Goal: Task Accomplishment & Management: Use online tool/utility

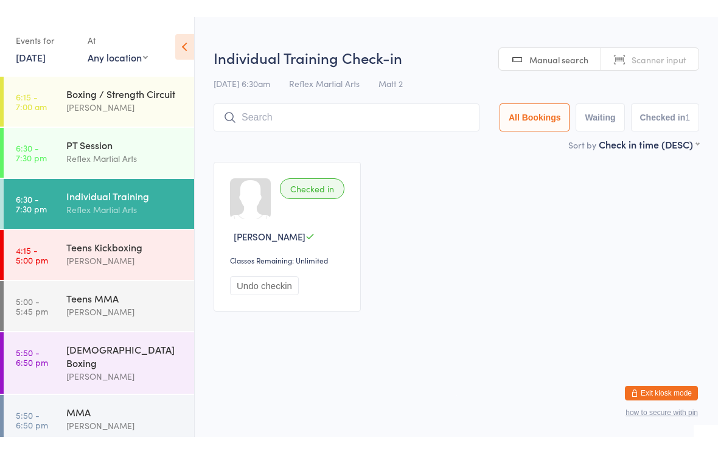
scroll to position [113, 0]
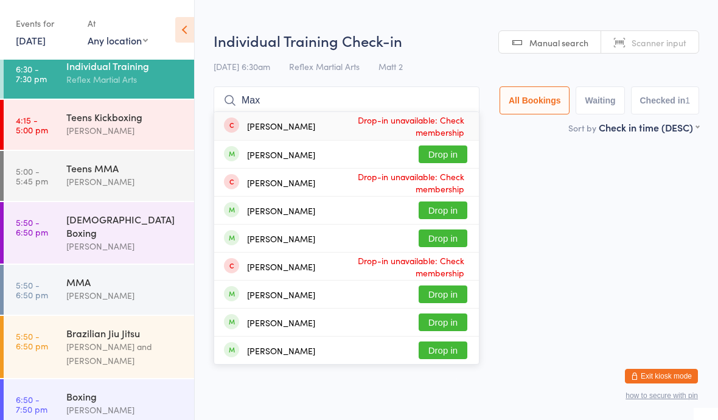
type input "Max"
click at [437, 150] on button "Drop in" at bounding box center [442, 154] width 49 height 18
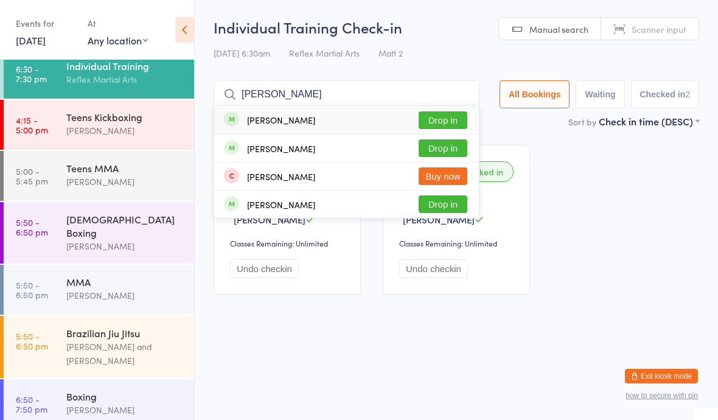
type input "[PERSON_NAME]"
click at [426, 144] on button "Drop in" at bounding box center [442, 148] width 49 height 18
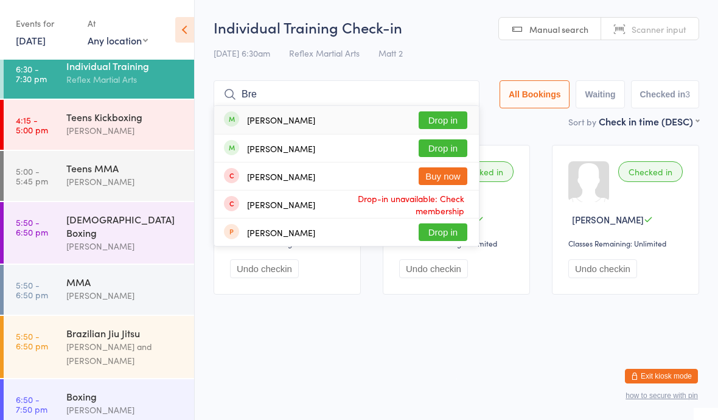
type input "Bre"
click at [434, 155] on button "Drop in" at bounding box center [442, 148] width 49 height 18
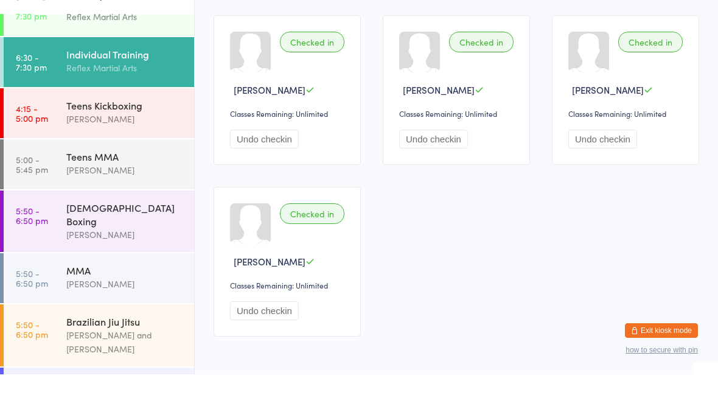
scroll to position [148, 0]
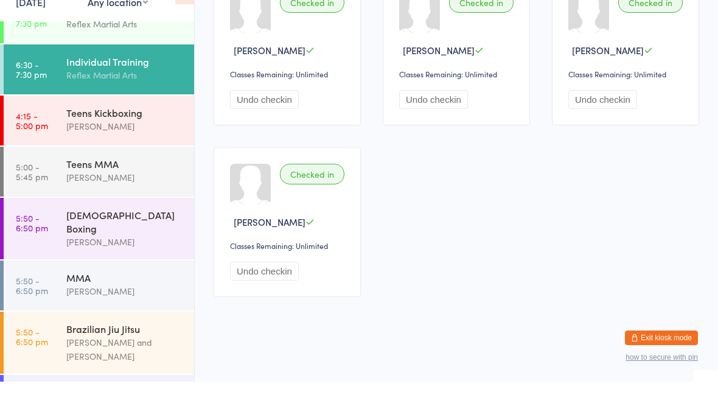
click at [74, 309] on div "MMA" at bounding box center [124, 315] width 117 height 13
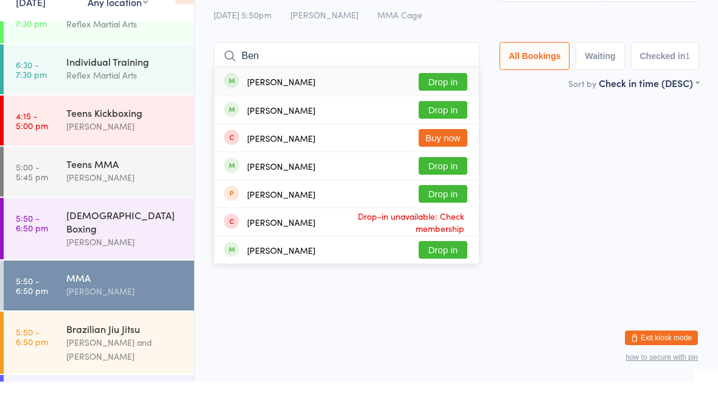
type input "Ben"
click at [440, 139] on button "Drop in" at bounding box center [442, 148] width 49 height 18
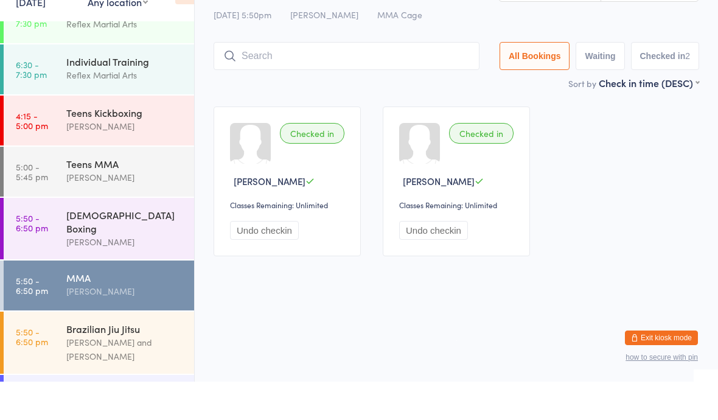
click at [86, 360] on div "Brazilian Jiu Jitsu" at bounding box center [124, 366] width 117 height 13
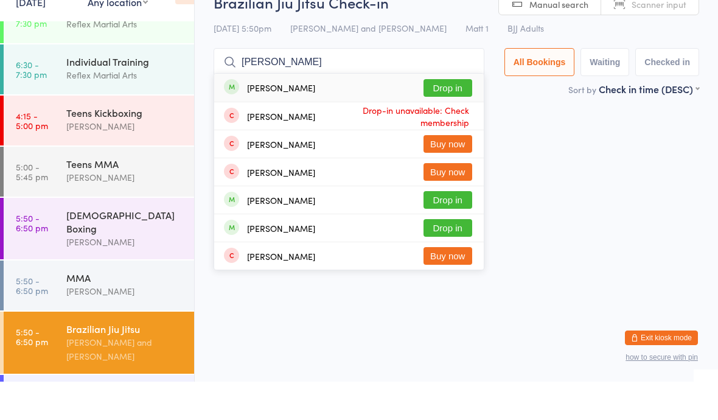
type input "[PERSON_NAME]"
click at [367, 112] on div "[PERSON_NAME] Drop in" at bounding box center [348, 126] width 269 height 28
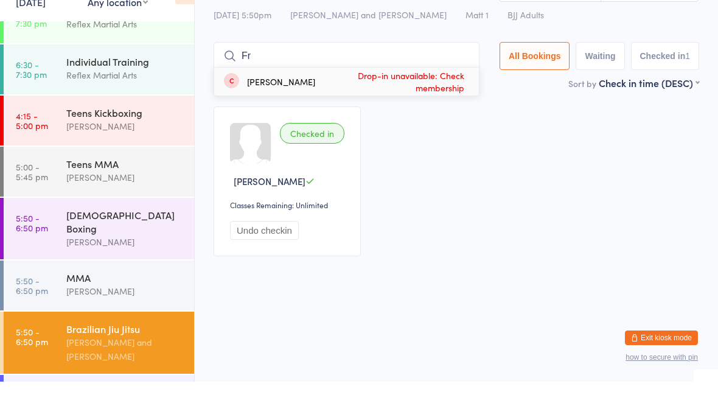
type input "F"
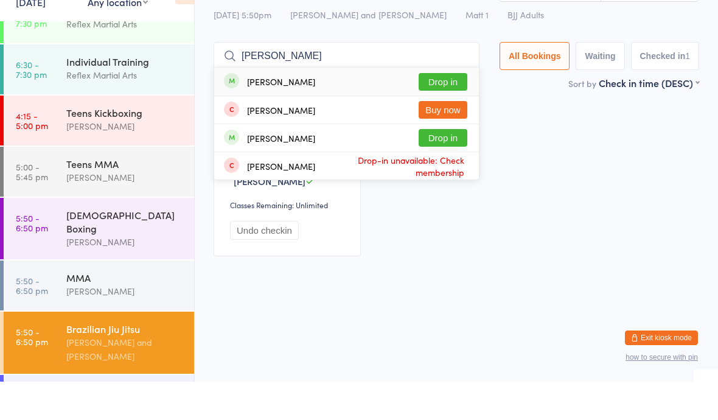
type input "[PERSON_NAME]"
click at [443, 111] on button "Drop in" at bounding box center [442, 120] width 49 height 18
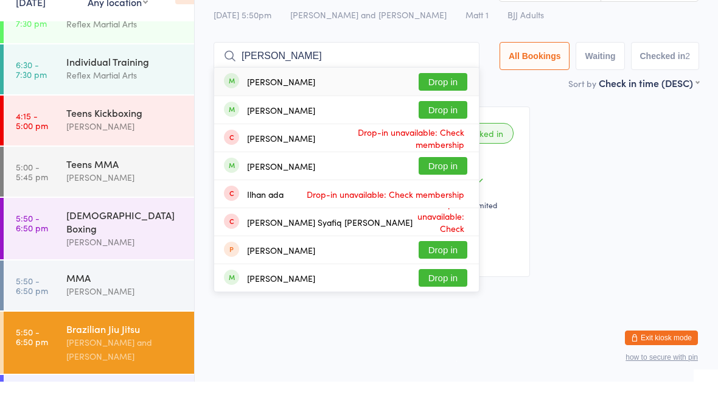
type input "[PERSON_NAME]"
click at [439, 139] on button "Drop in" at bounding box center [442, 148] width 49 height 18
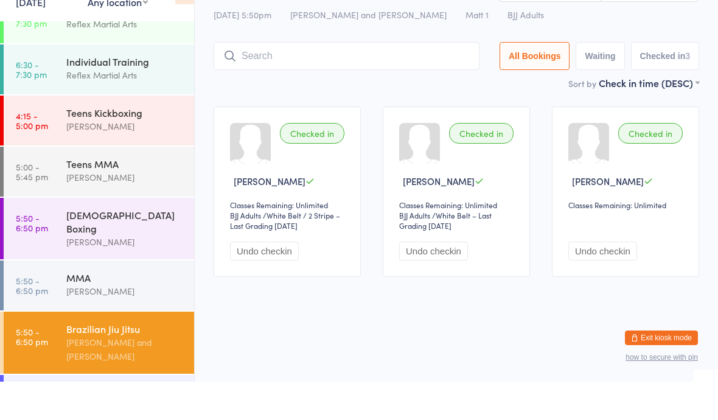
click at [100, 360] on div "Brazilian Jiu Jitsu" at bounding box center [124, 366] width 117 height 13
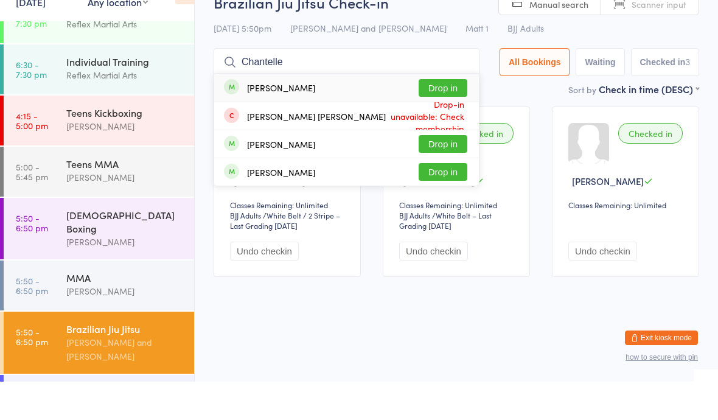
type input "Chantelle"
click at [439, 117] on button "Drop in" at bounding box center [442, 126] width 49 height 18
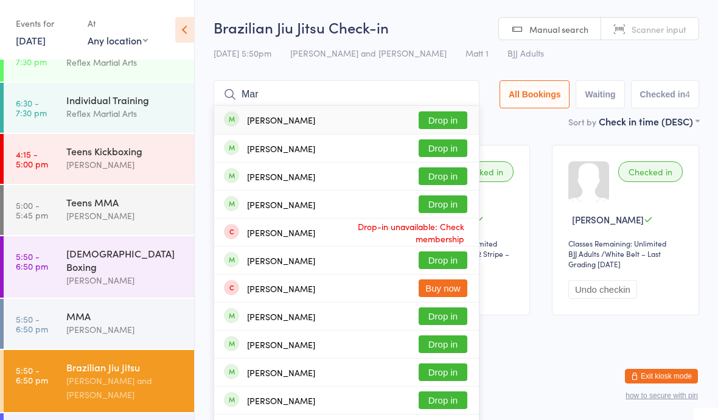
type input "Mar"
click at [431, 128] on button "Drop in" at bounding box center [442, 120] width 49 height 18
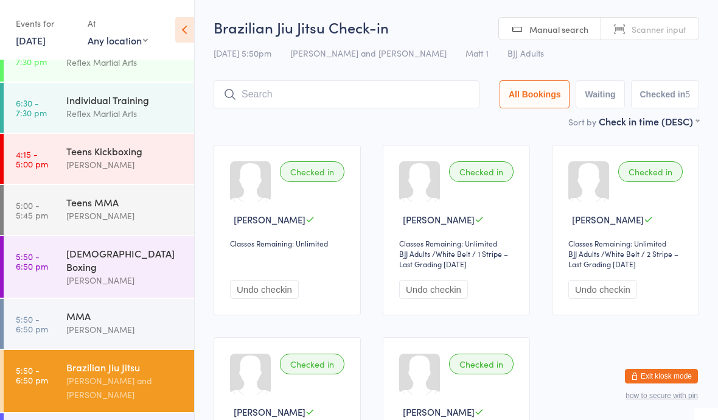
click at [83, 363] on div "Brazilian Jiu Jitsu" at bounding box center [124, 366] width 117 height 13
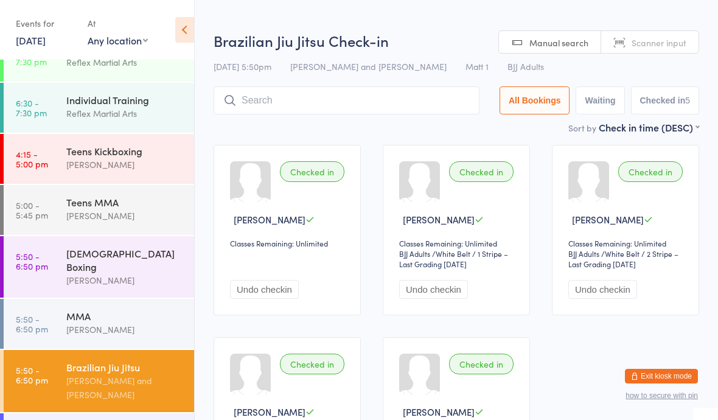
click at [273, 108] on input "search" at bounding box center [346, 100] width 266 height 28
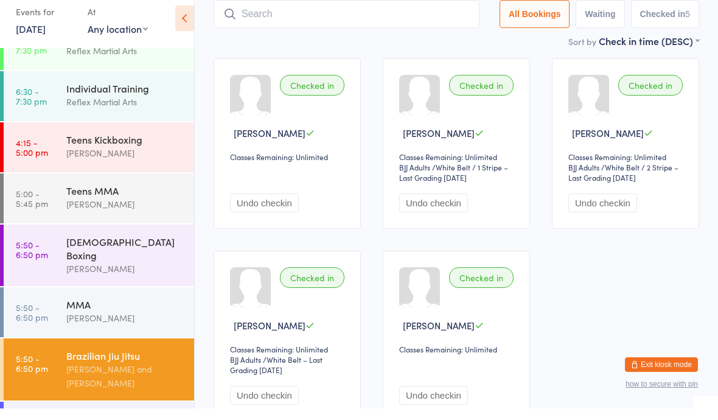
scroll to position [76, 0]
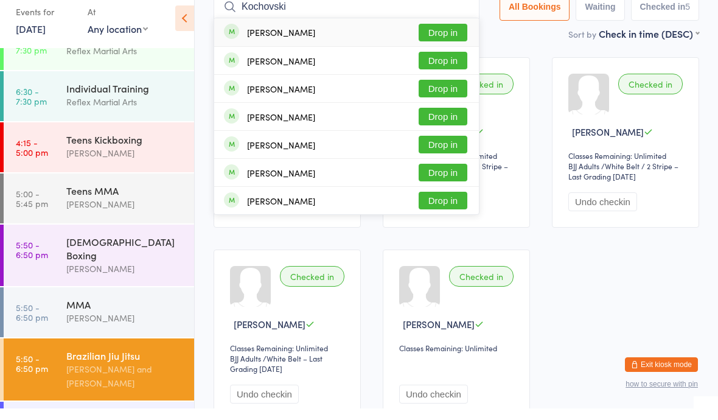
type input "Kochovski"
click at [442, 35] on button "Drop in" at bounding box center [442, 44] width 49 height 18
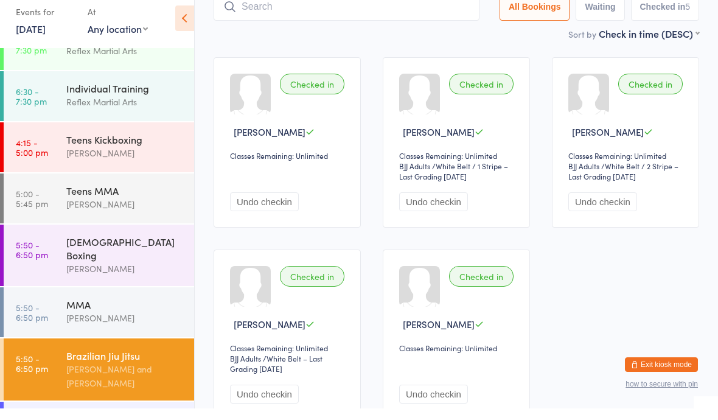
scroll to position [0, 0]
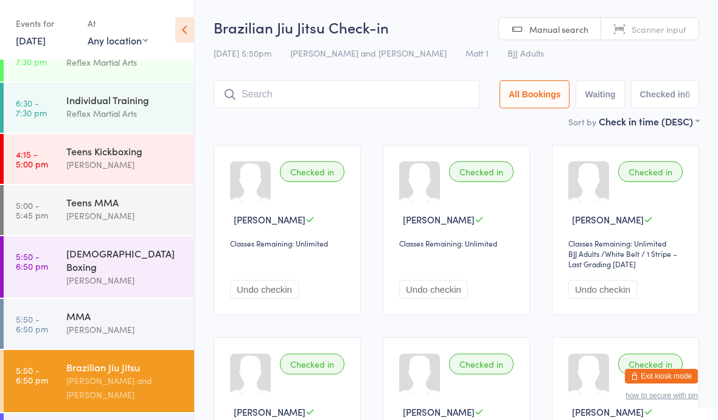
click at [85, 273] on div "[PERSON_NAME]" at bounding box center [124, 280] width 117 height 14
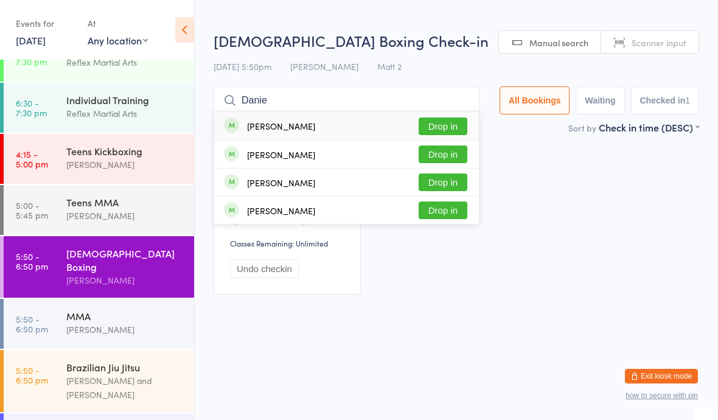
type input "Danie"
click at [432, 210] on button "Drop in" at bounding box center [442, 210] width 49 height 18
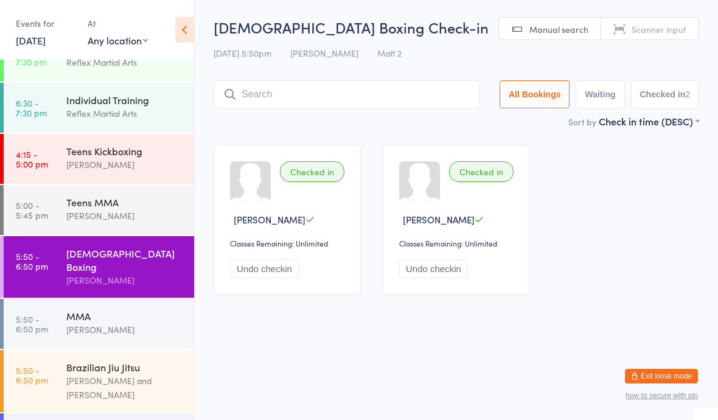
click at [75, 360] on div "Brazilian Jiu Jitsu" at bounding box center [124, 366] width 117 height 13
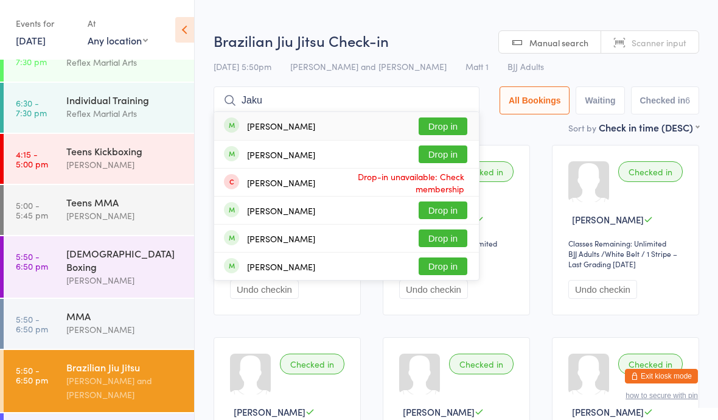
type input "Jaku"
click at [449, 127] on button "Drop in" at bounding box center [442, 126] width 49 height 18
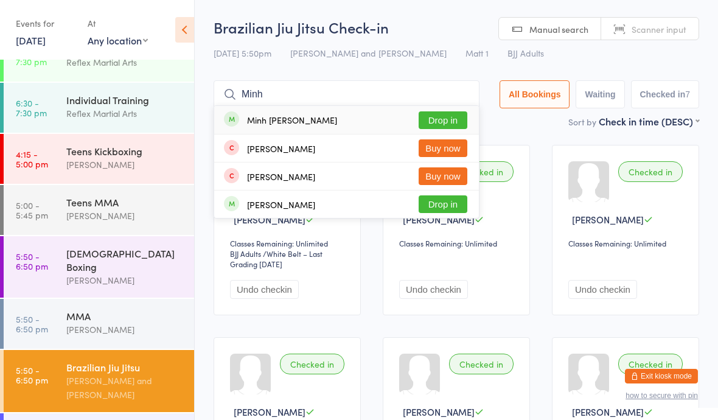
type input "Minh"
click at [442, 113] on button "Drop in" at bounding box center [442, 120] width 49 height 18
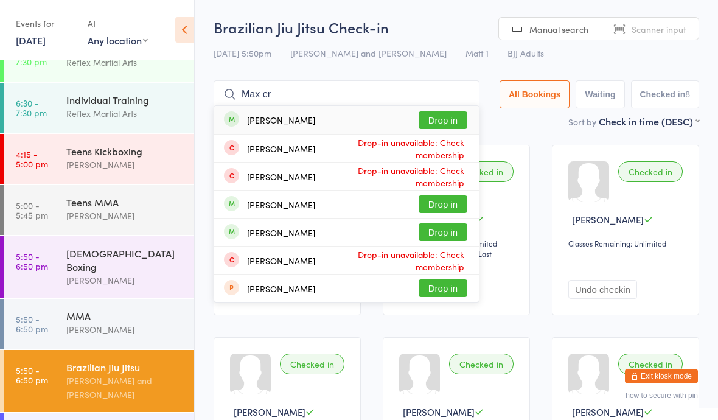
type input "Max cr"
click at [434, 119] on button "Drop in" at bounding box center [442, 120] width 49 height 18
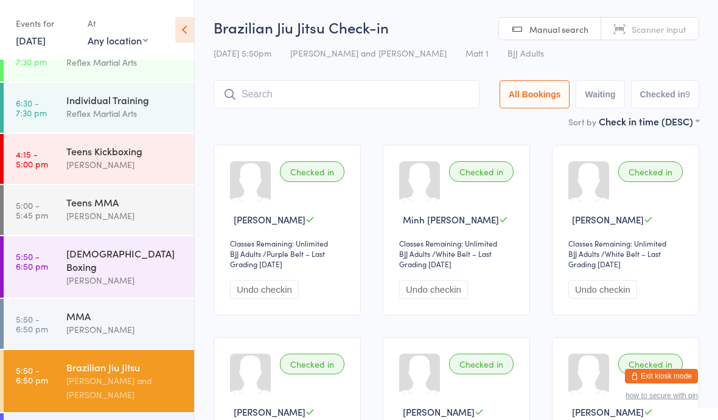
click at [93, 322] on div "[PERSON_NAME]" at bounding box center [124, 329] width 117 height 14
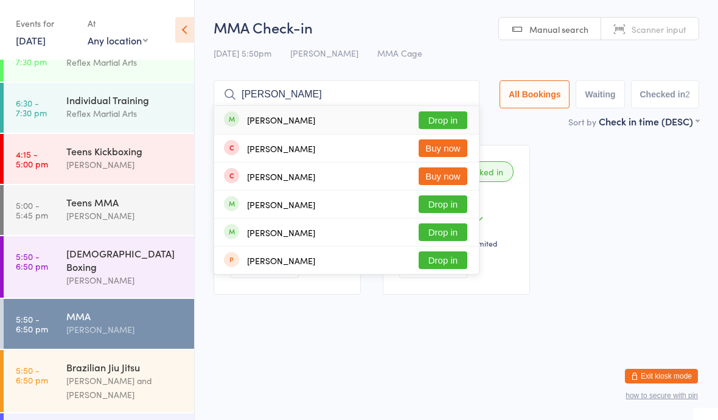
type input "[PERSON_NAME]"
click at [314, 197] on div "[PERSON_NAME] Drop in" at bounding box center [346, 203] width 265 height 27
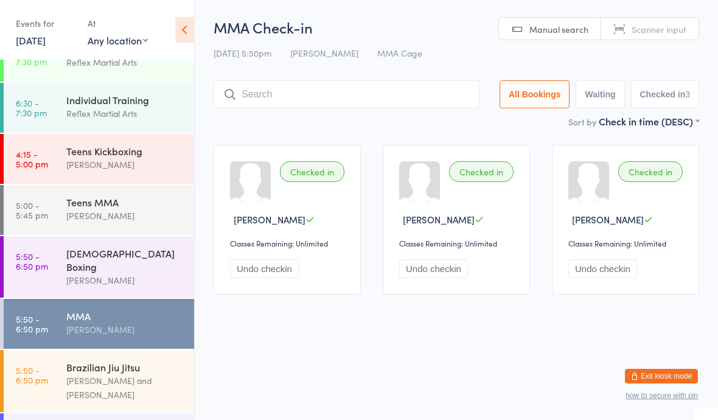
click at [54, 260] on link "5:50 - 6:50 pm [DEMOGRAPHIC_DATA] Boxing [PERSON_NAME]" at bounding box center [99, 266] width 190 height 61
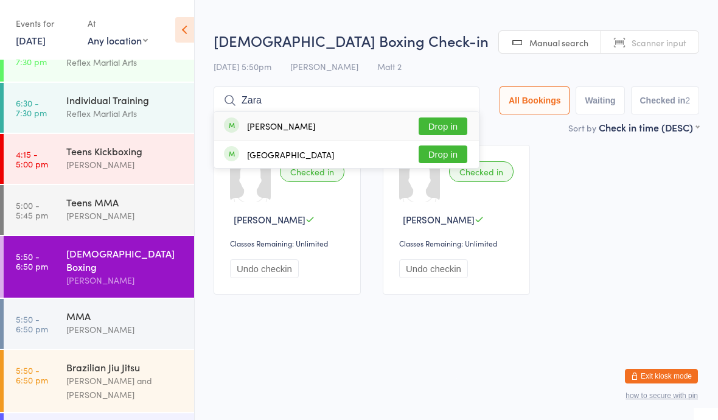
type input "Zara"
click at [440, 124] on button "Drop in" at bounding box center [442, 126] width 49 height 18
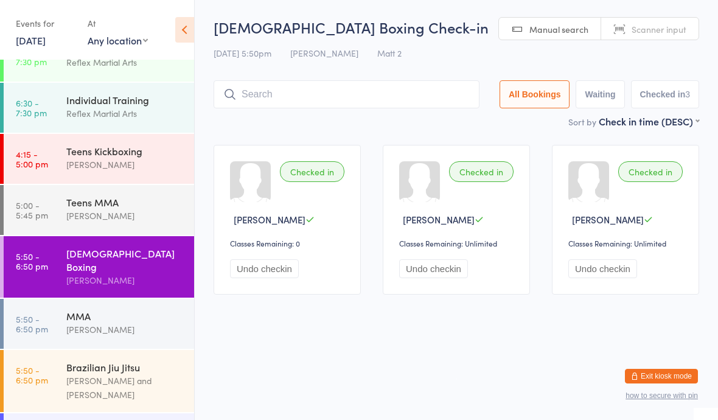
click at [131, 309] on div "MMA" at bounding box center [124, 315] width 117 height 13
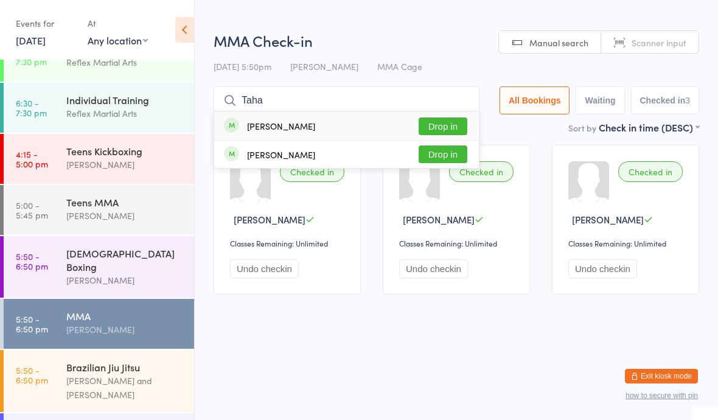
type input "Taha"
click at [418, 118] on button "Drop in" at bounding box center [442, 126] width 49 height 18
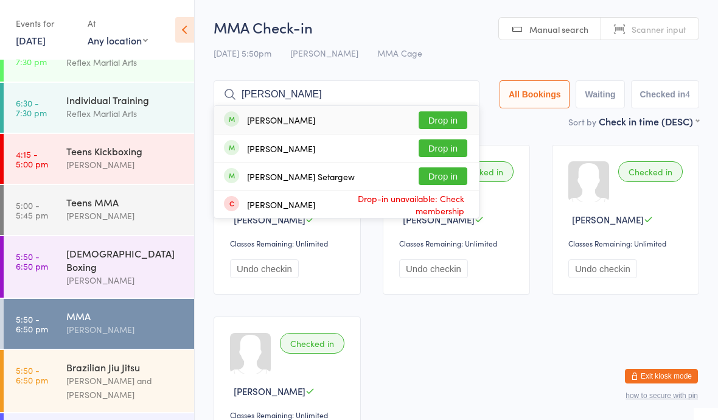
type input "[PERSON_NAME]"
click at [261, 114] on div "[PERSON_NAME]" at bounding box center [269, 119] width 91 height 13
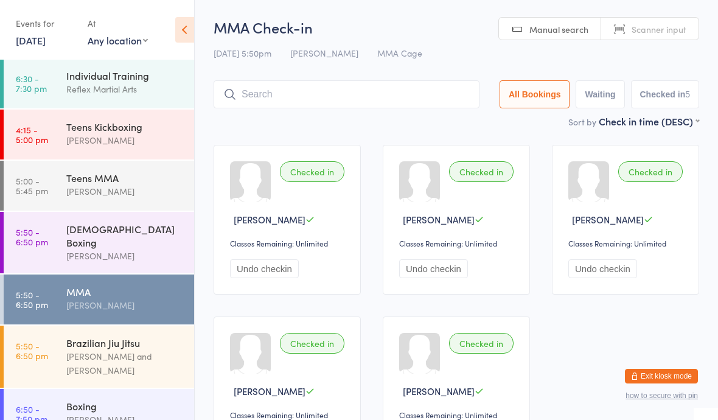
scroll to position [108, 0]
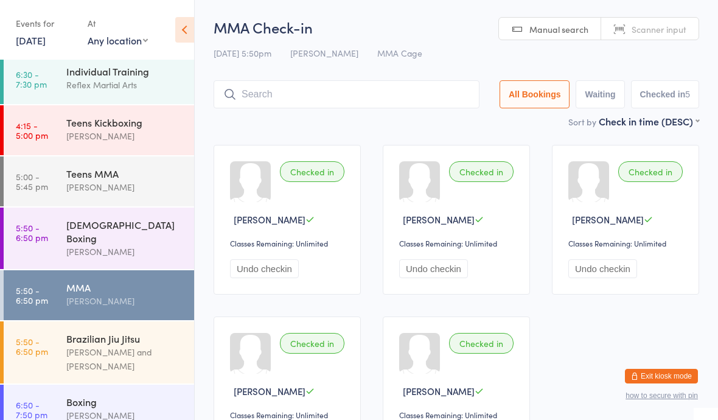
click at [85, 333] on div "Brazilian Jiu Jitsu" at bounding box center [124, 337] width 117 height 13
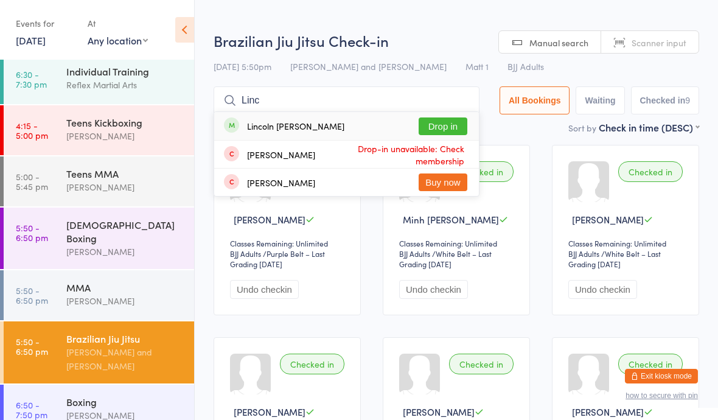
type input "Linc"
click at [431, 120] on button "Drop in" at bounding box center [442, 126] width 49 height 18
